Goal: Task Accomplishment & Management: Manage account settings

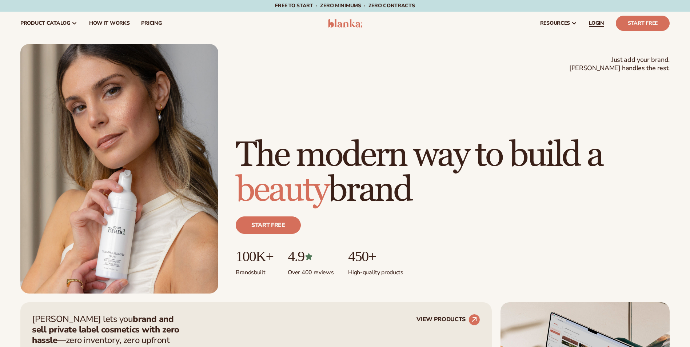
click at [599, 20] on span "LOGIN" at bounding box center [596, 23] width 15 height 6
click at [599, 23] on span "LOGIN" at bounding box center [596, 23] width 15 height 6
